Goal: Information Seeking & Learning: Learn about a topic

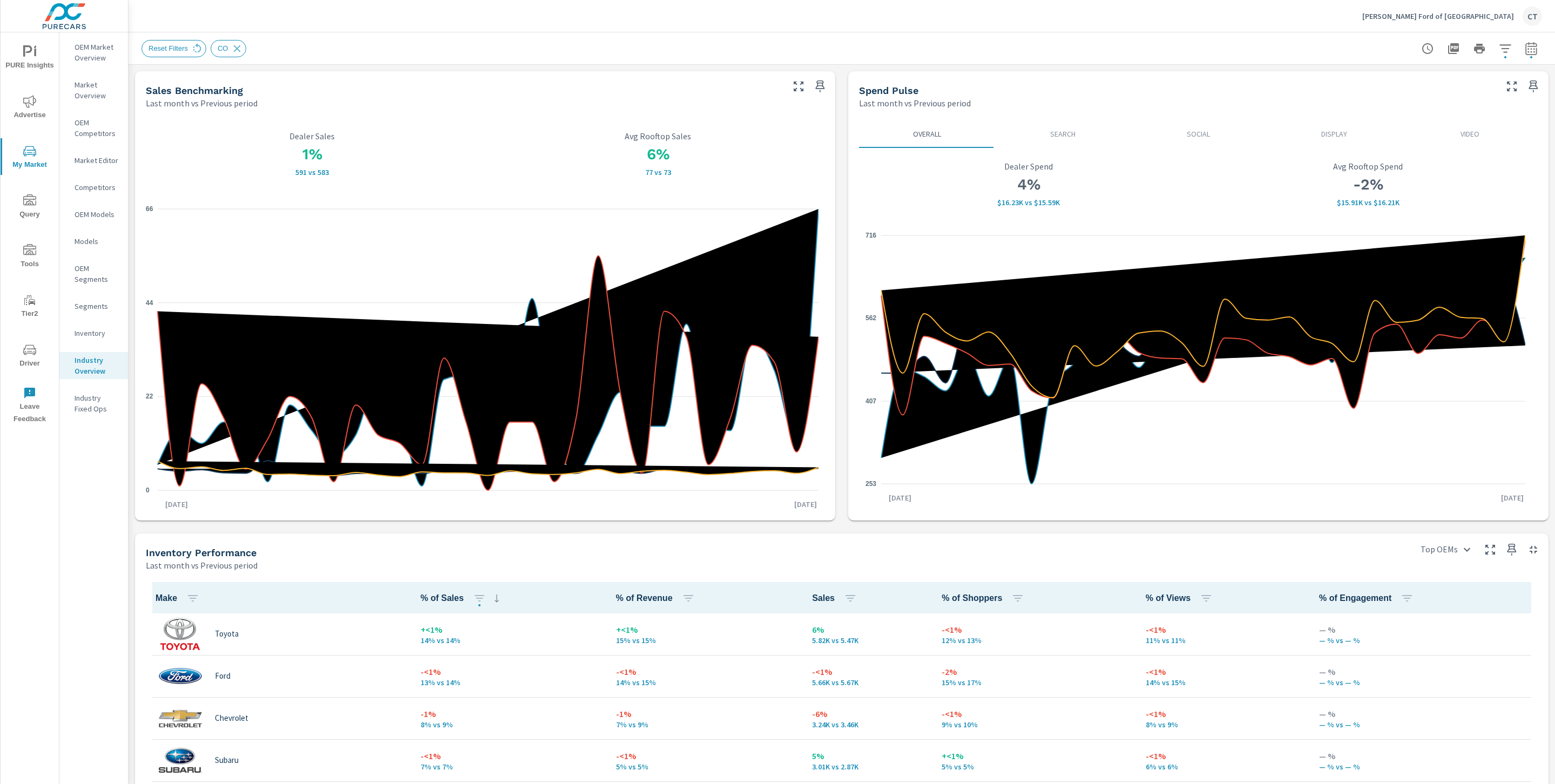
scroll to position [1, 0]
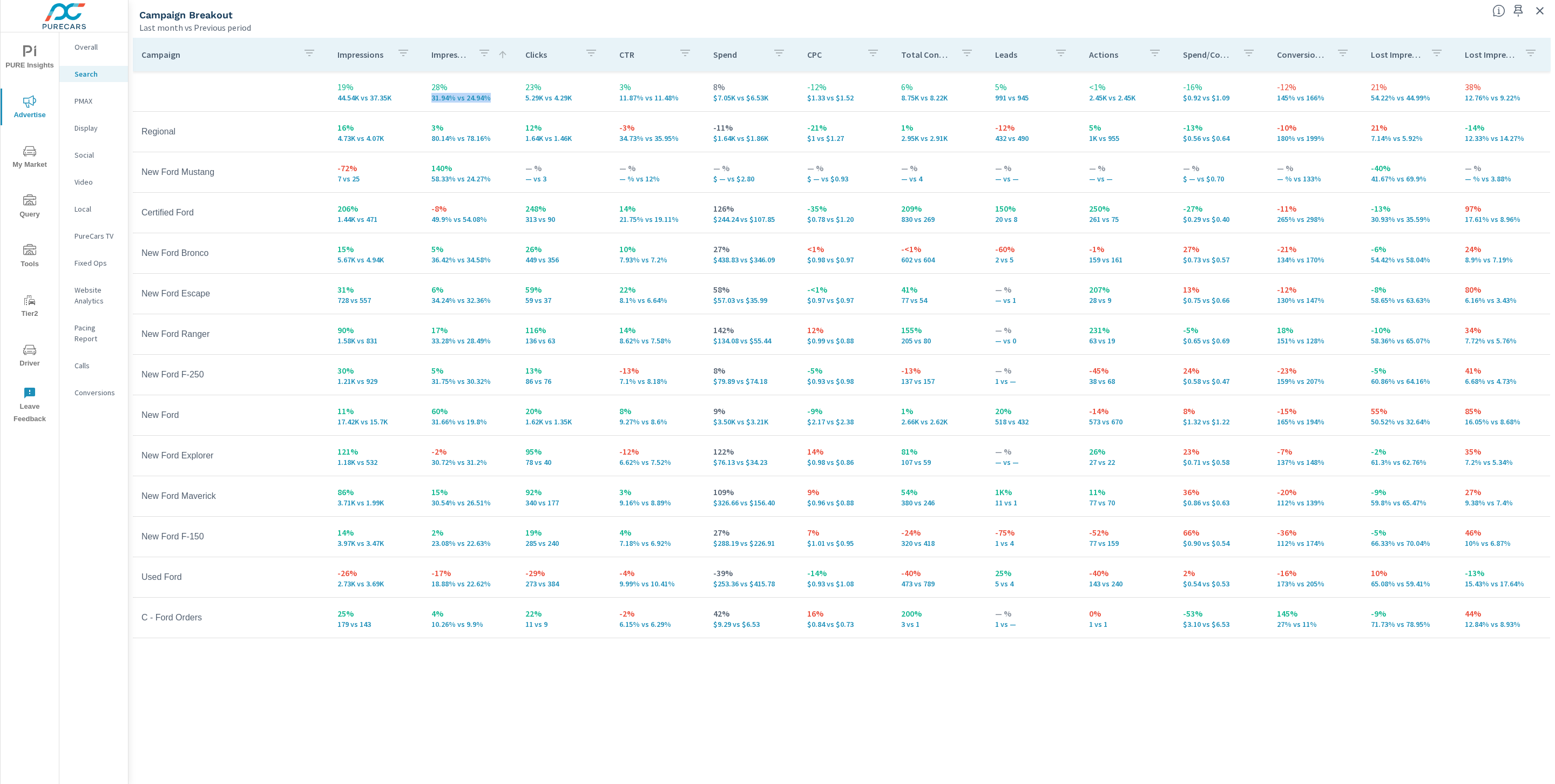
drag, startPoint x: 491, startPoint y: 99, endPoint x: 429, endPoint y: 99, distance: 62.0
click at [429, 99] on td "28% 31.94% vs 24.94%" at bounding box center [469, 91] width 94 height 39
click at [462, 29] on div "Last month vs Previous period" at bounding box center [811, 28] width 1344 height 13
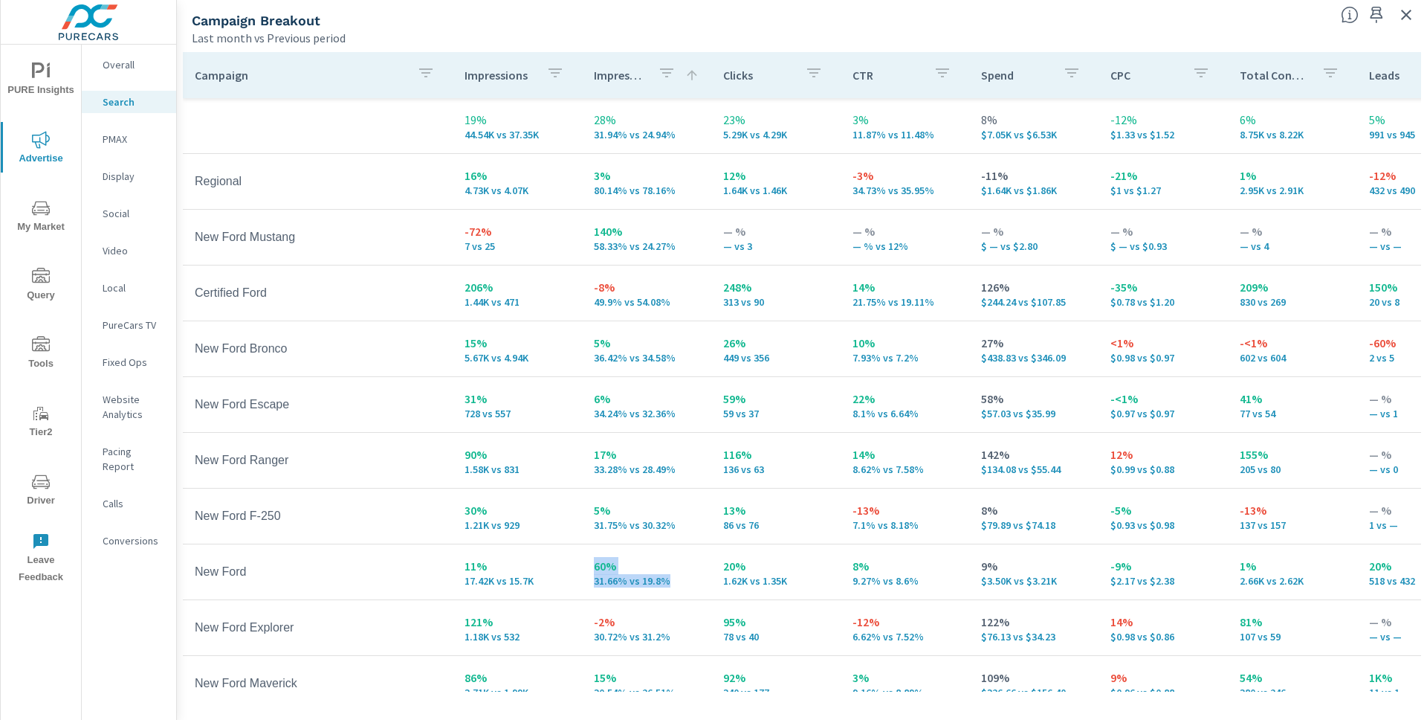
drag, startPoint x: 667, startPoint y: 581, endPoint x: 584, endPoint y: 574, distance: 82.9
click at [584, 574] on td "60% 31.66% vs 19.8%" at bounding box center [646, 572] width 129 height 54
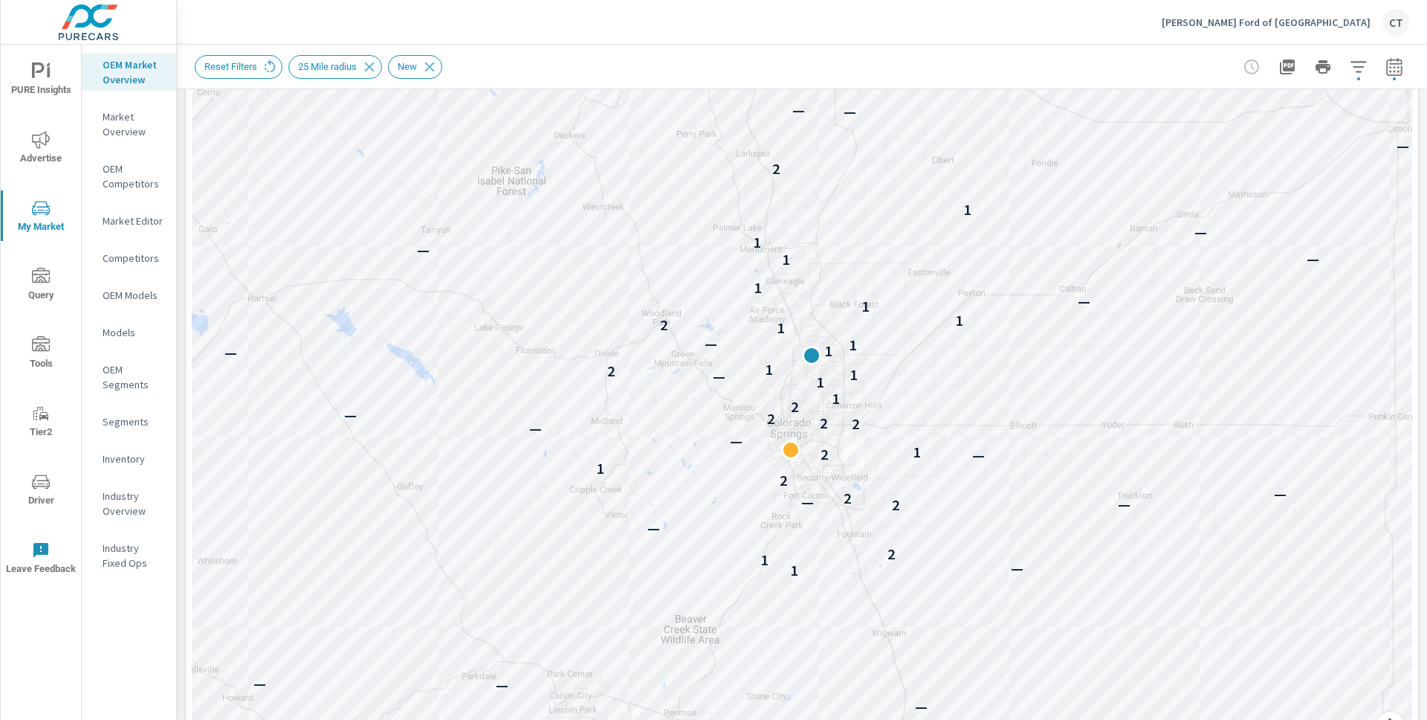
scroll to position [227, 0]
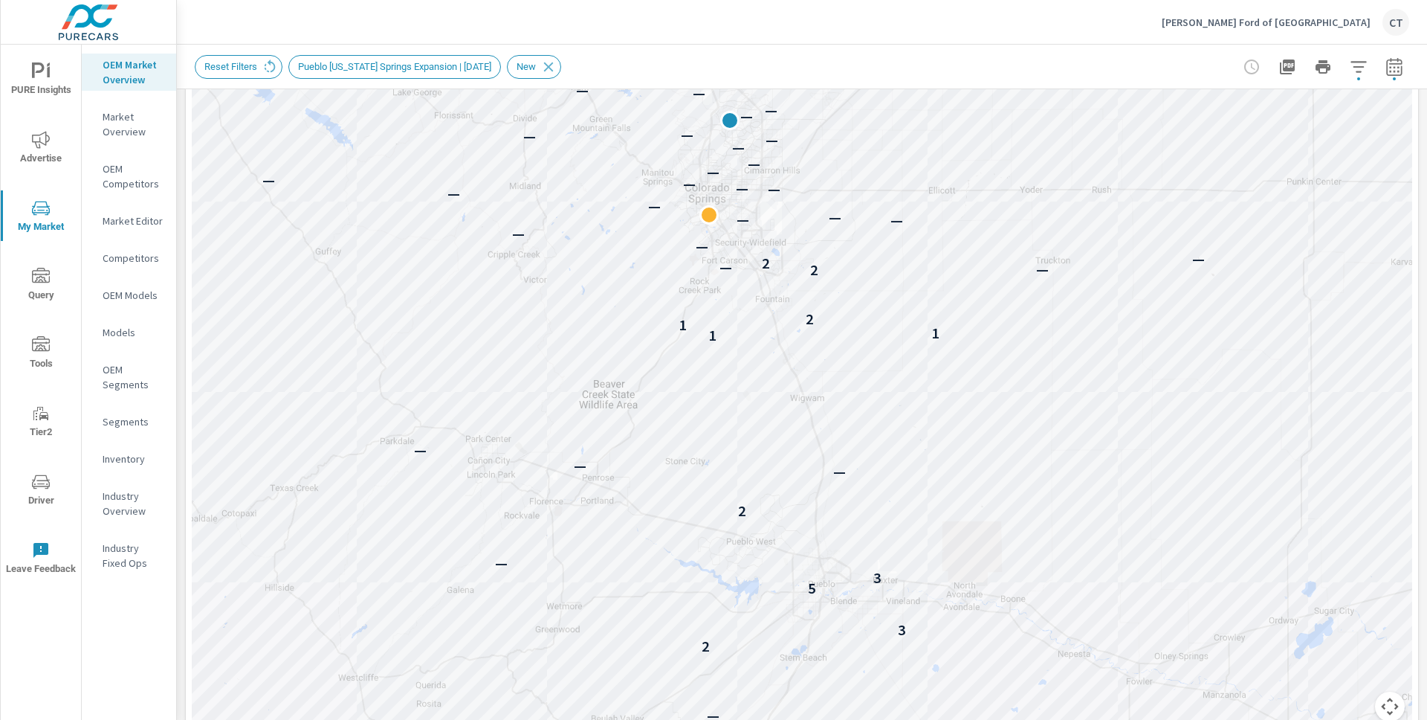
scroll to position [239, 0]
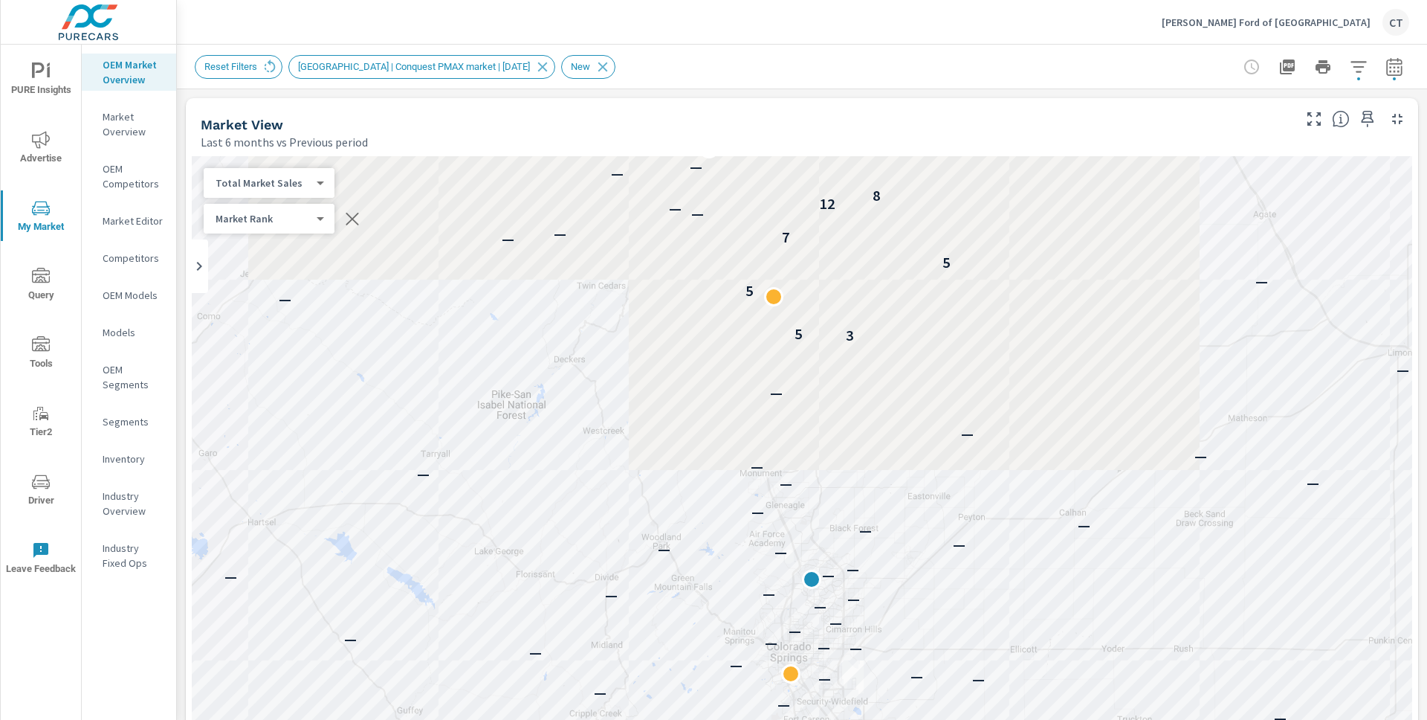
scroll to position [1, 0]
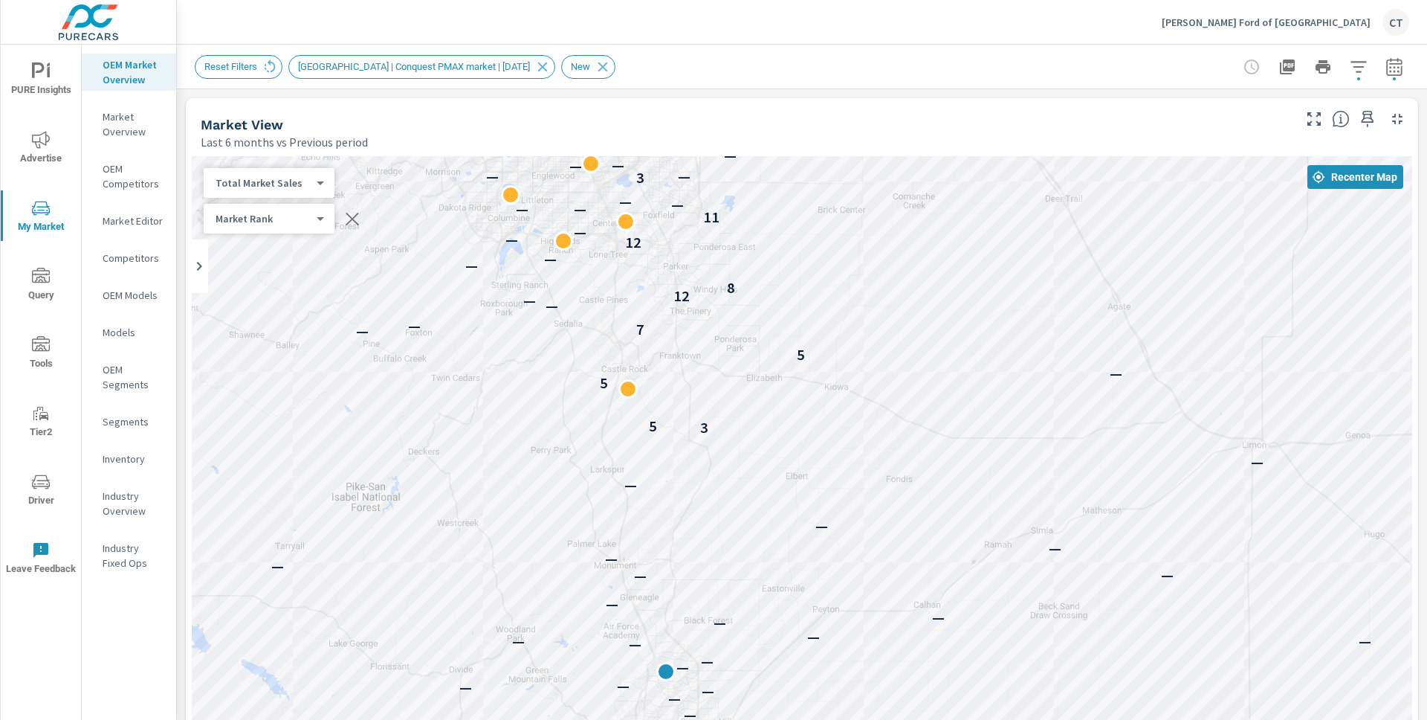
drag, startPoint x: 1117, startPoint y: 399, endPoint x: 972, endPoint y: 491, distance: 171.2
click at [972, 491] on div "— — — — — — — — — — — — — — — — — — — — — — — — — — — — — — — — — — — — — — — —…" at bounding box center [802, 569] width 1221 height 827
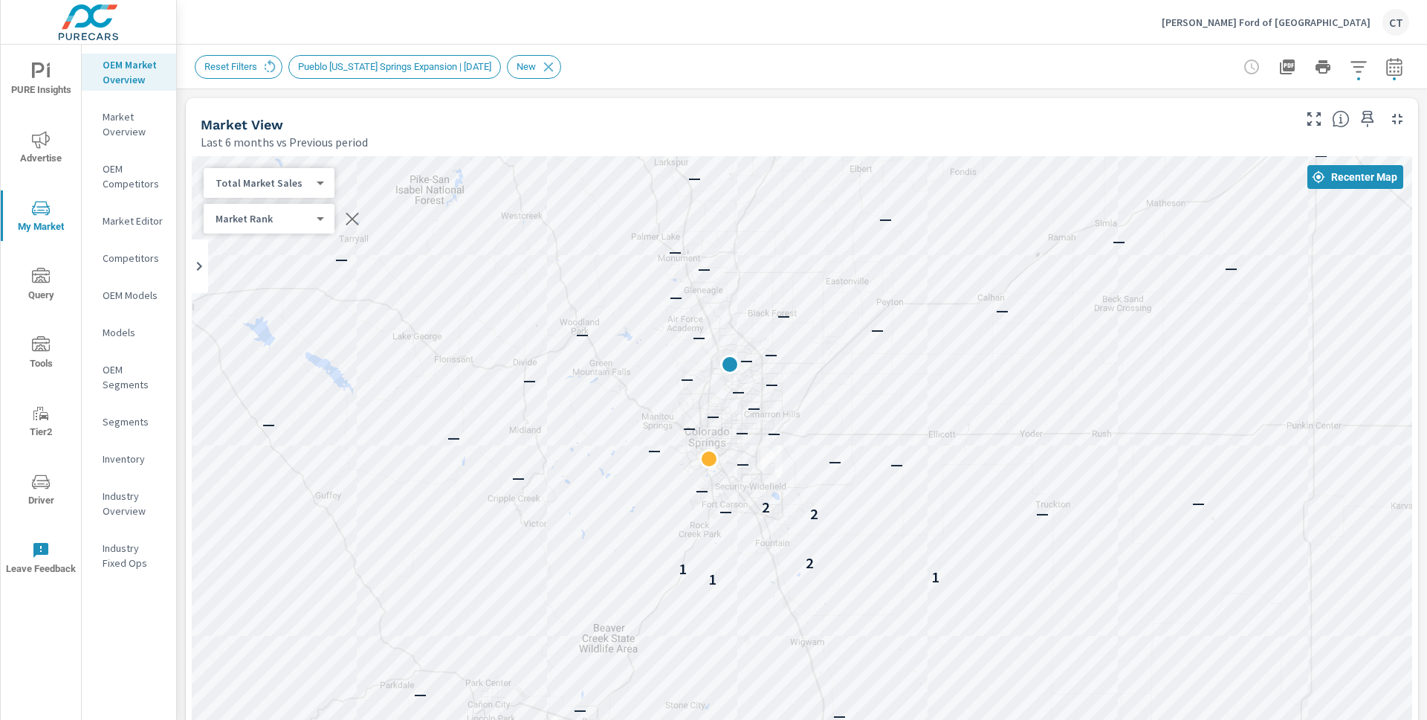
scroll to position [1, 0]
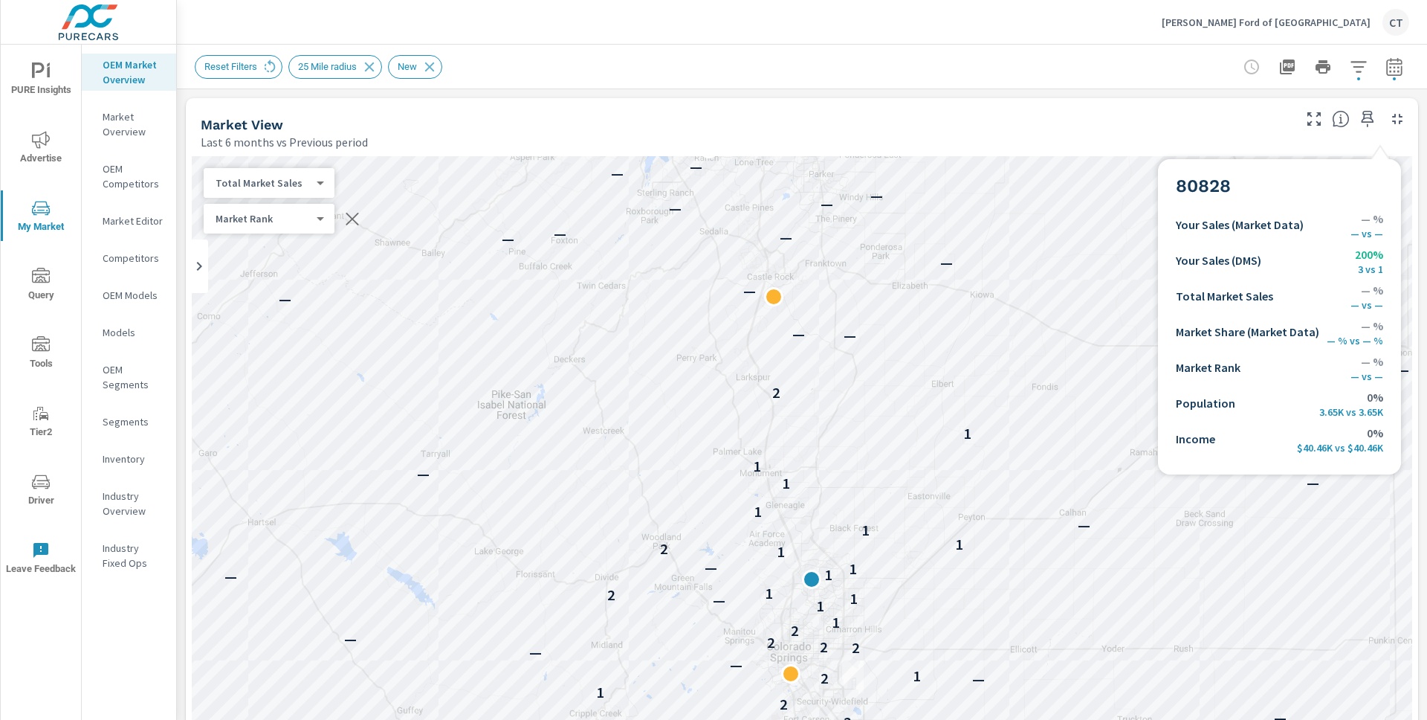
scroll to position [1, 0]
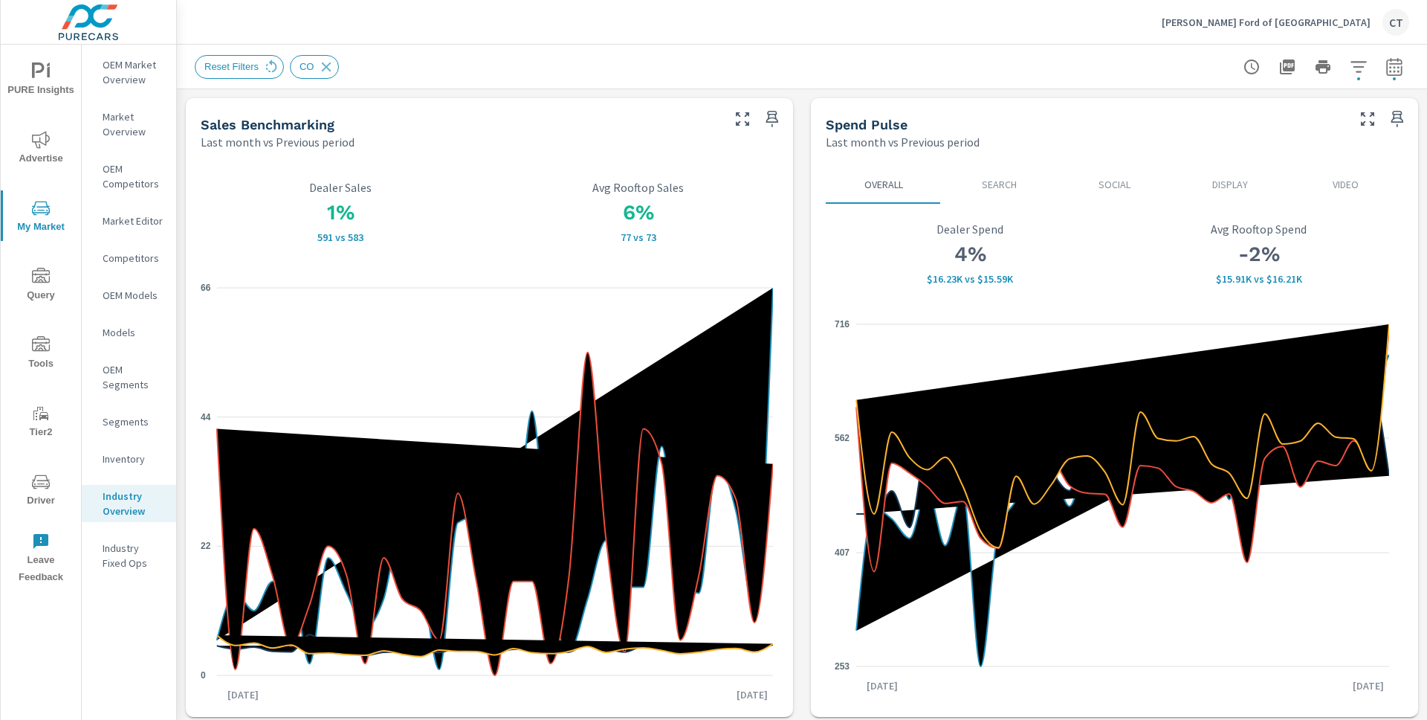
scroll to position [1, 0]
